Goal: Check status

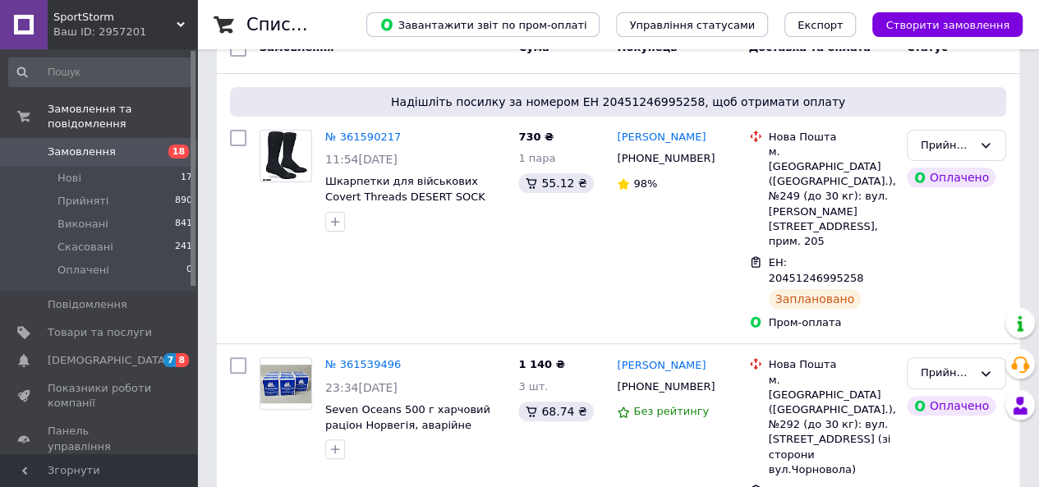
scroll to position [164, 0]
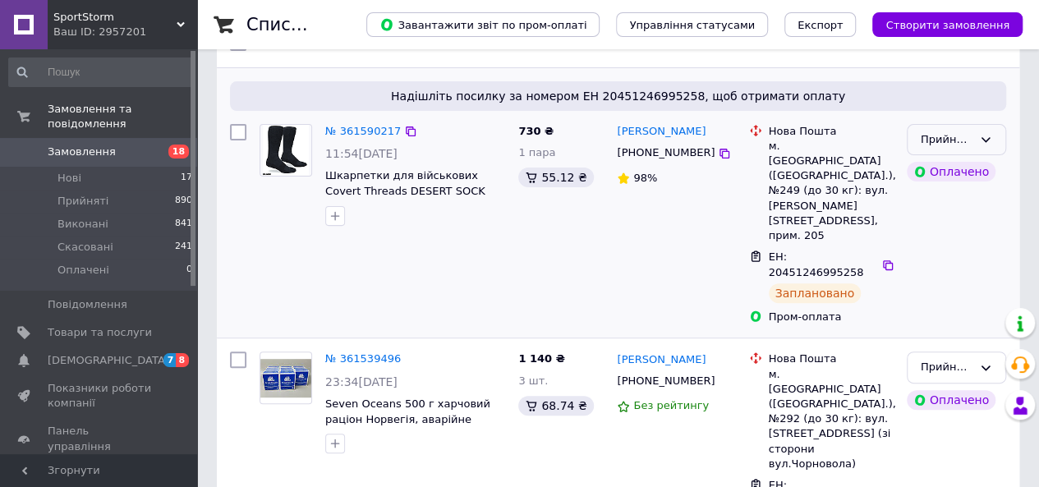
click at [935, 132] on div "Прийнято" at bounding box center [947, 139] width 52 height 17
click at [940, 169] on li "Виконано" at bounding box center [957, 174] width 98 height 30
click at [946, 359] on div "Прийнято" at bounding box center [947, 367] width 52 height 17
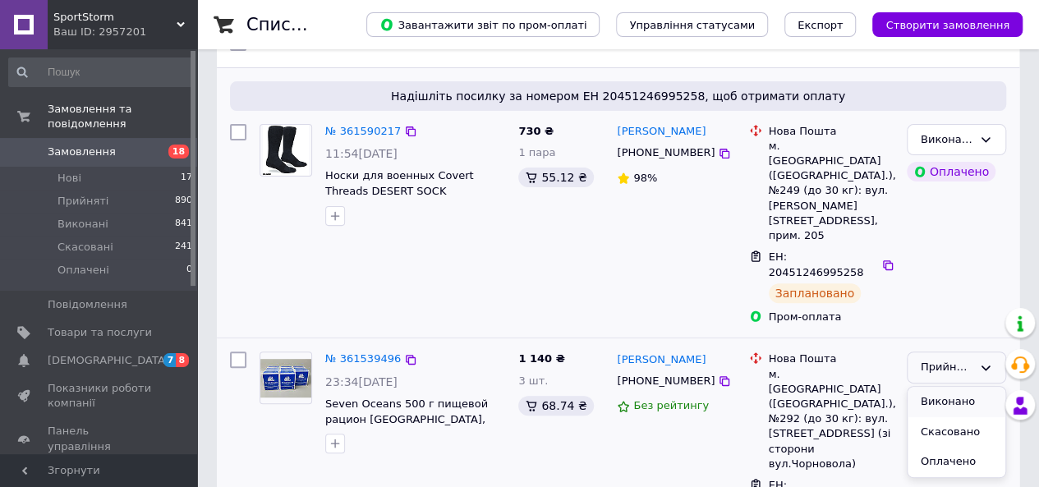
click at [948, 387] on li "Виконано" at bounding box center [957, 402] width 98 height 30
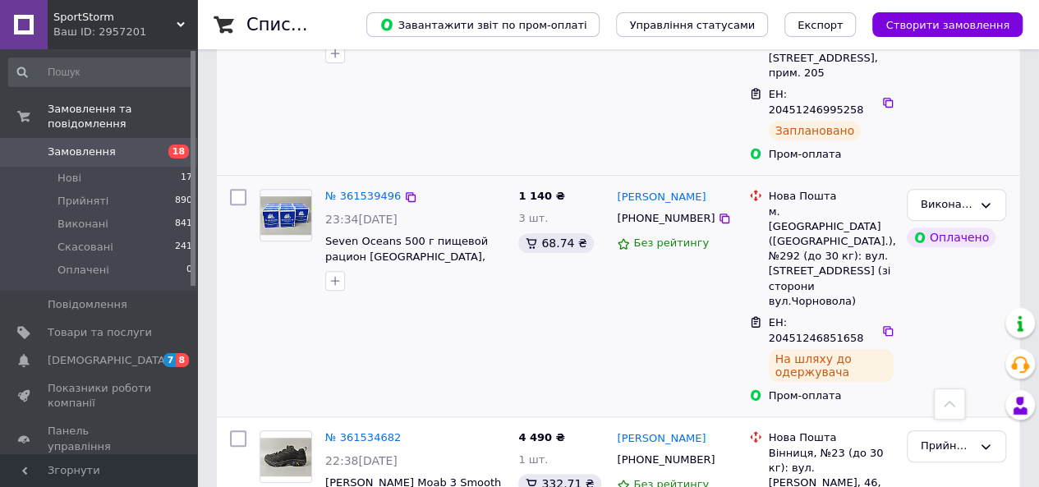
scroll to position [329, 0]
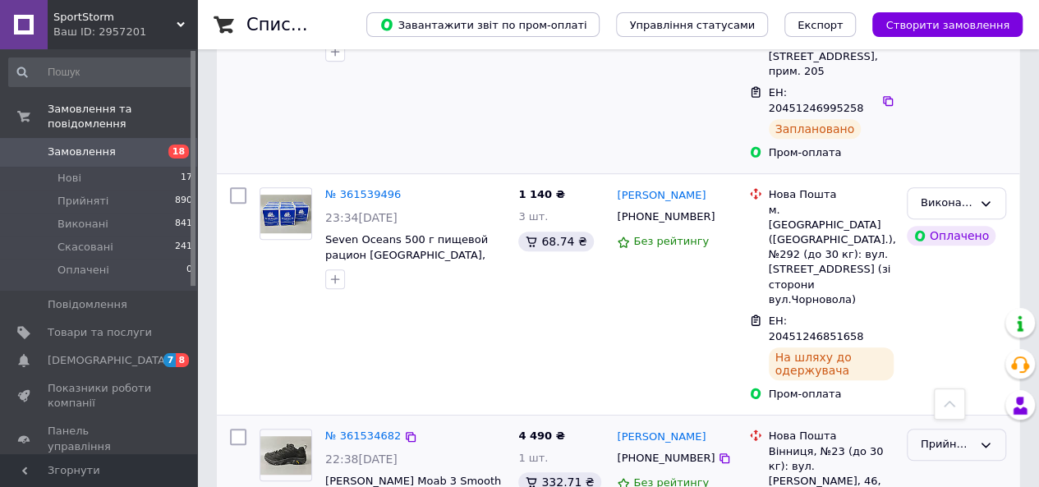
click at [948, 436] on div "Прийнято" at bounding box center [947, 444] width 52 height 17
click at [938, 464] on li "Виконано" at bounding box center [957, 479] width 98 height 30
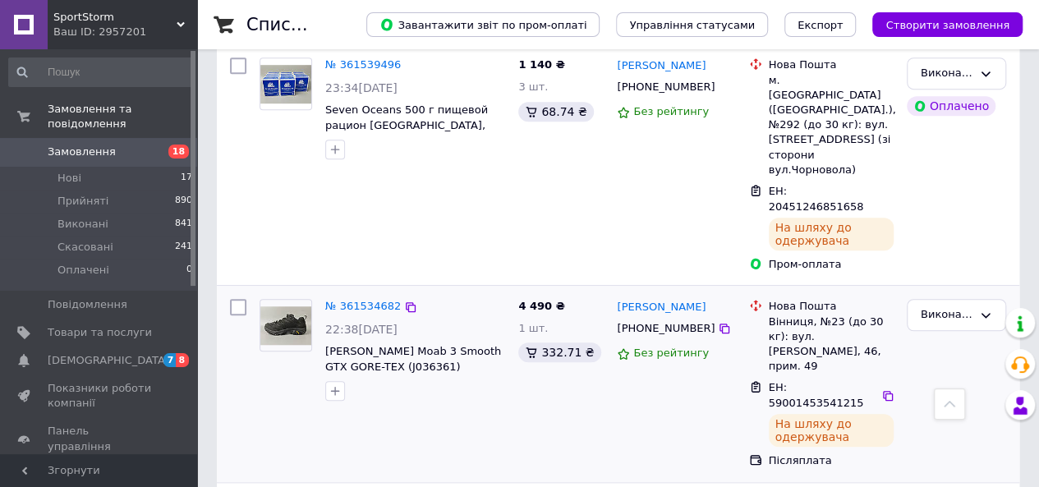
scroll to position [460, 0]
